Goal: Transaction & Acquisition: Purchase product/service

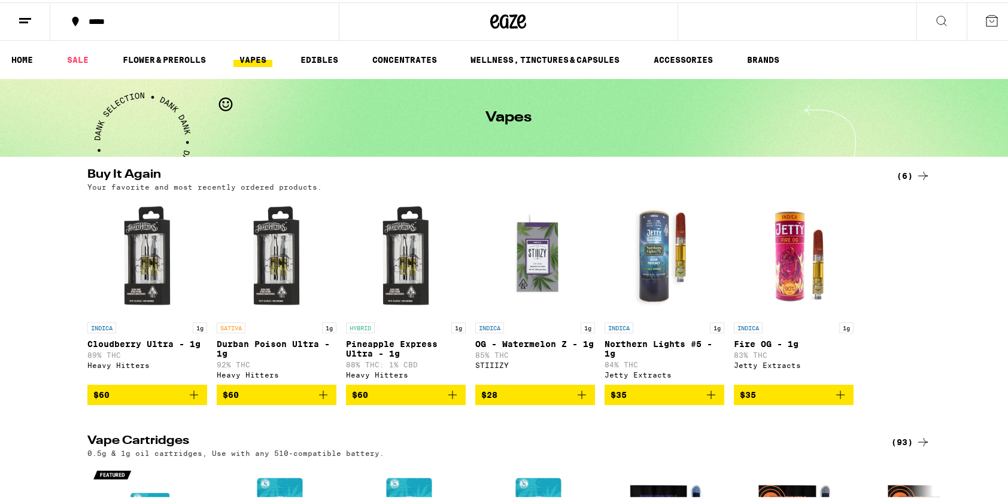
click at [900, 446] on div "(93)" at bounding box center [910, 440] width 39 height 14
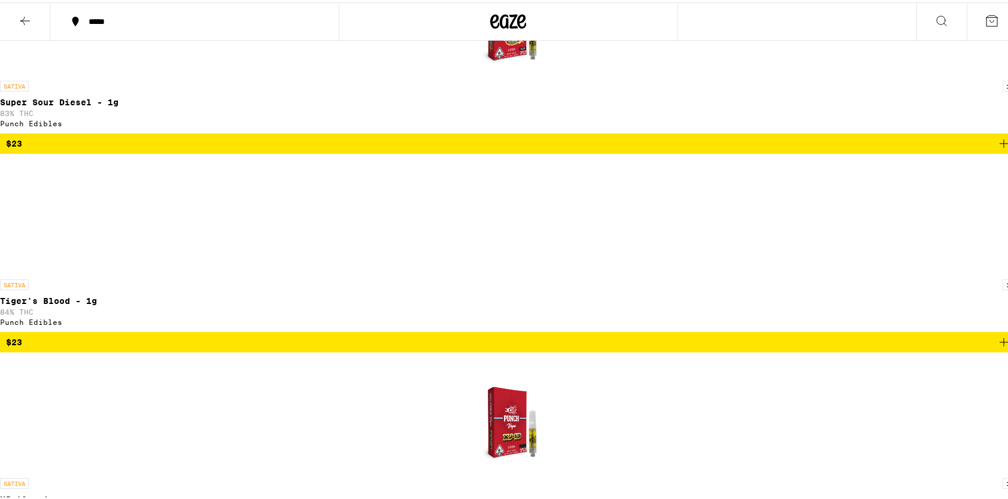
scroll to position [4147, 0]
